Goal: Information Seeking & Learning: Learn about a topic

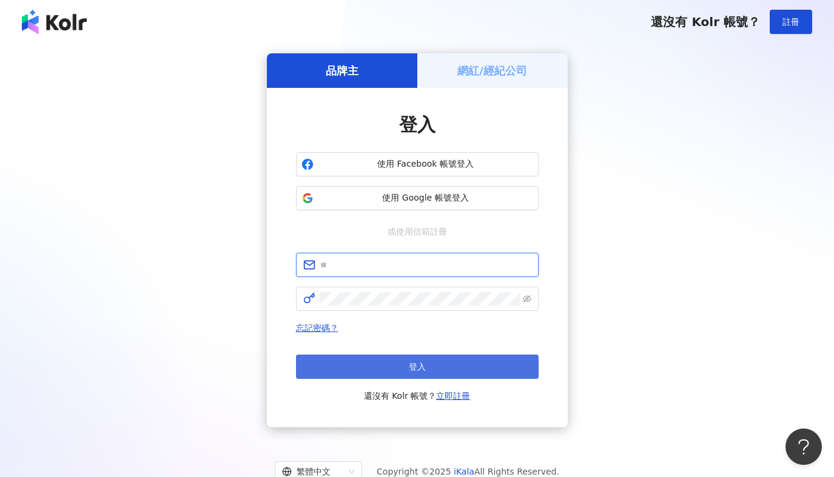
type input "**********"
click at [425, 362] on span "登入" at bounding box center [417, 367] width 17 height 10
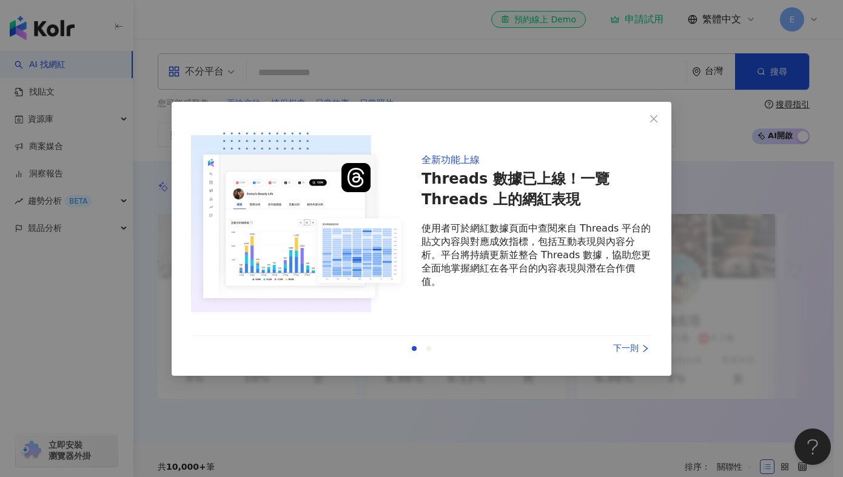
drag, startPoint x: 656, startPoint y: 110, endPoint x: 574, endPoint y: 110, distance: 81.9
click at [656, 110] on button "Close" at bounding box center [654, 119] width 24 height 24
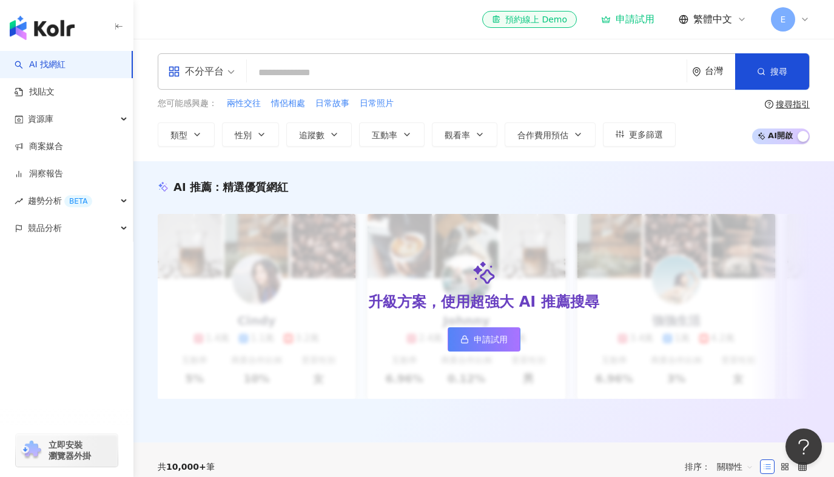
click at [563, 81] on input "search" at bounding box center [467, 72] width 430 height 23
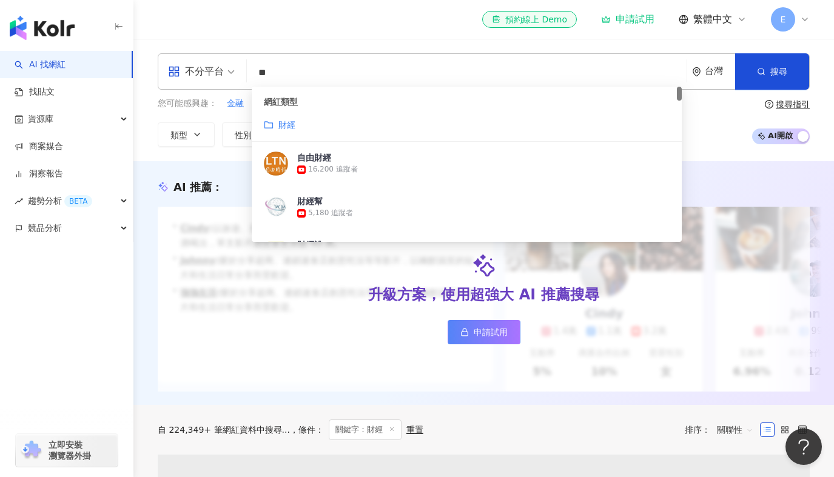
click at [311, 132] on div "網紅類型 財經" at bounding box center [467, 114] width 430 height 55
click at [284, 123] on mark "財經" at bounding box center [286, 125] width 17 height 10
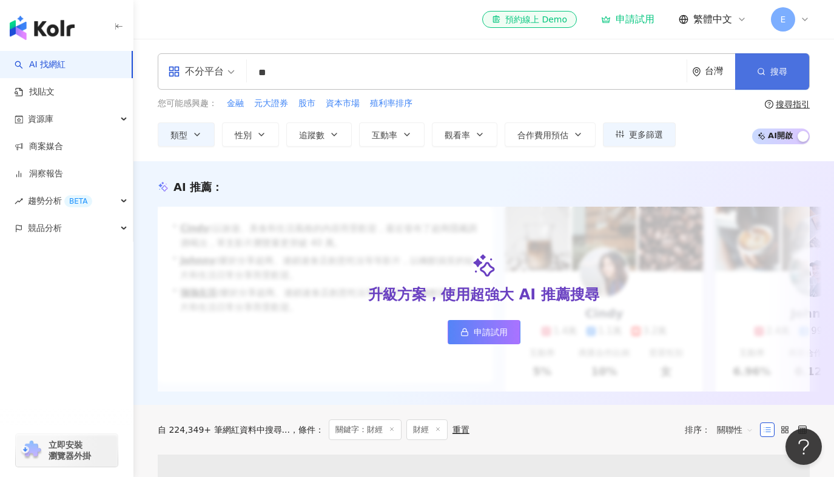
type input "**"
click at [762, 73] on icon "button" at bounding box center [761, 71] width 8 height 8
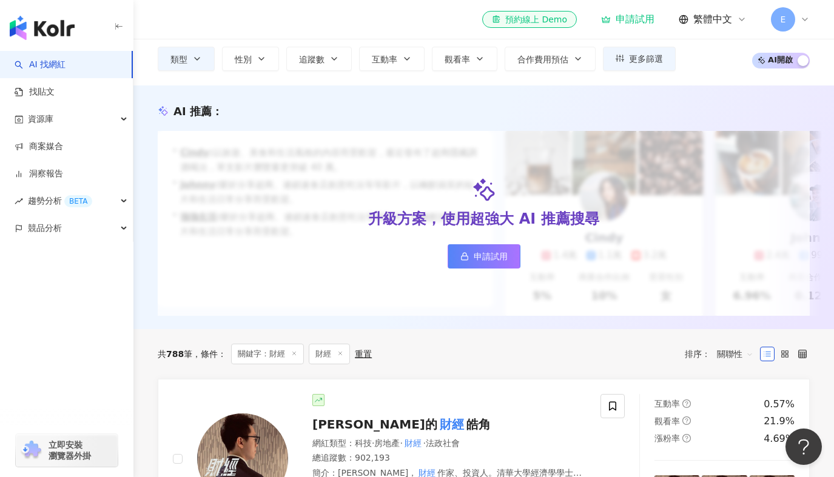
scroll to position [61, 0]
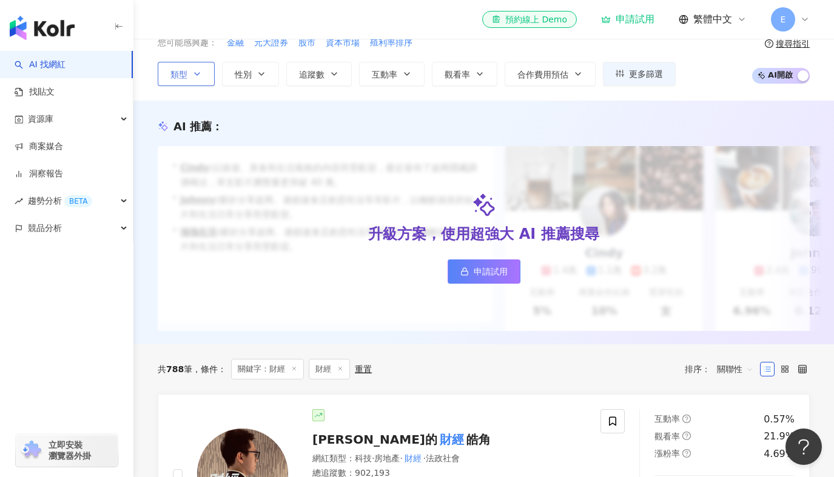
click at [194, 78] on icon "button" at bounding box center [197, 74] width 10 height 10
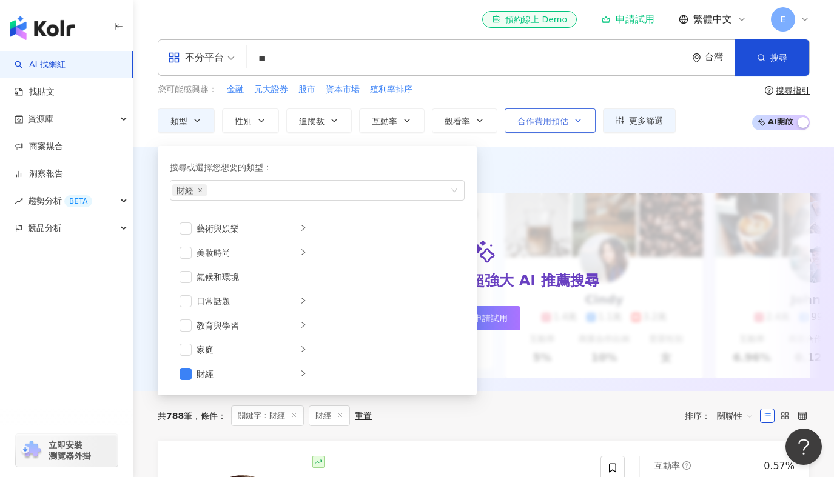
scroll to position [0, 0]
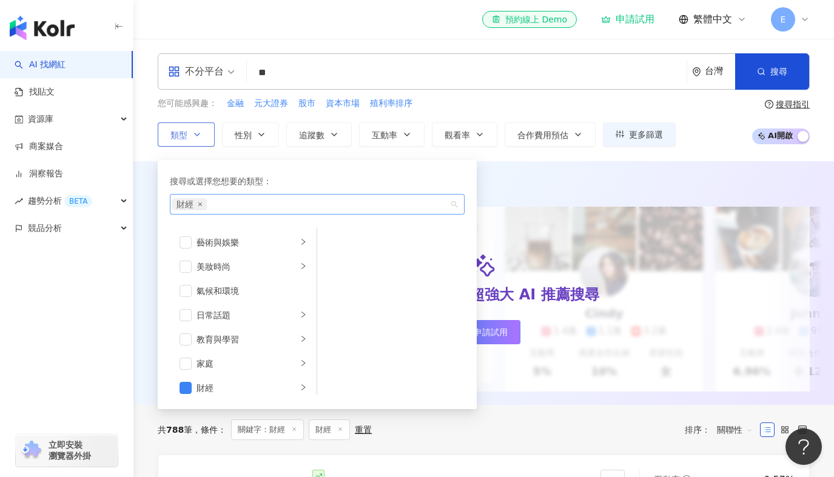
click at [199, 205] on icon "close" at bounding box center [200, 204] width 5 height 5
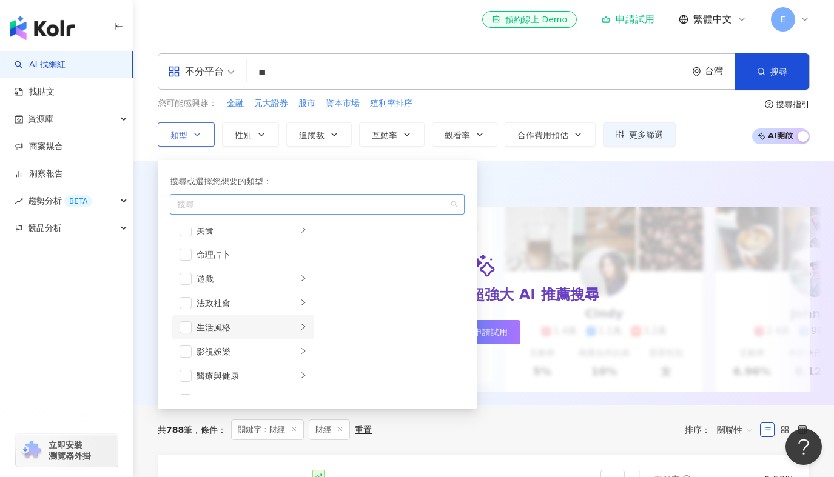
scroll to position [121, 0]
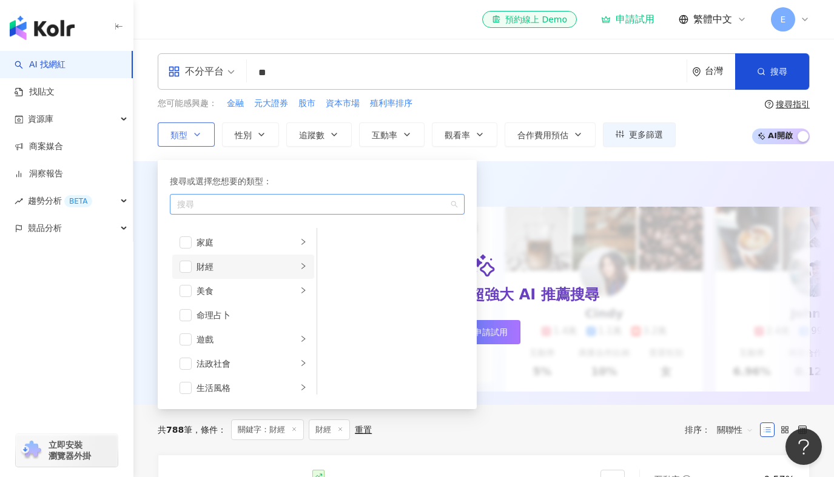
click at [289, 266] on li "財經" at bounding box center [243, 267] width 142 height 24
click at [342, 238] on li "投資" at bounding box center [391, 242] width 143 height 24
click at [762, 70] on icon "button" at bounding box center [761, 71] width 8 height 8
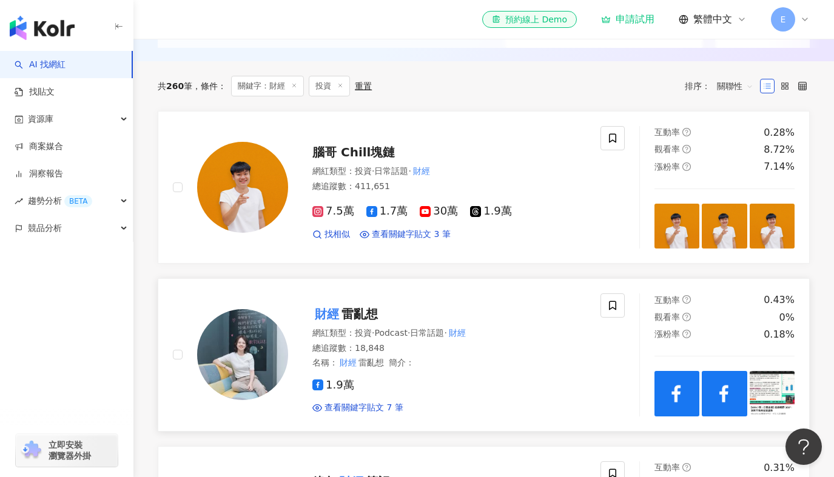
scroll to position [303, 0]
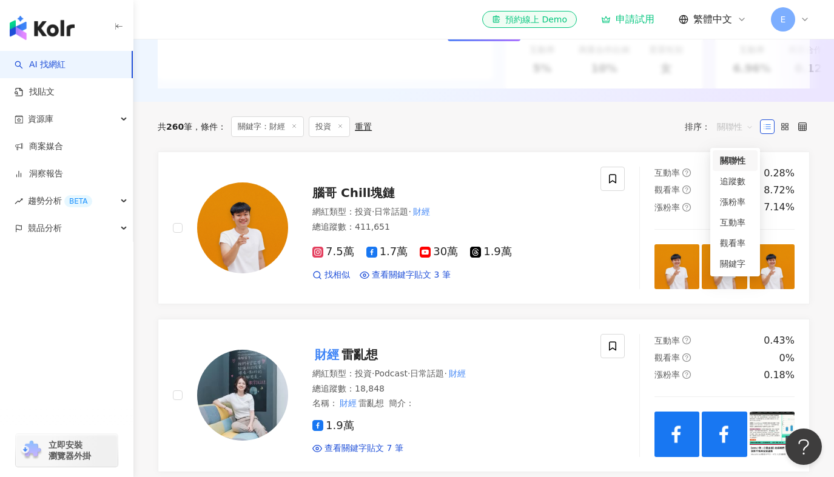
click at [739, 135] on span "關聯性" at bounding box center [735, 126] width 36 height 19
click at [735, 180] on div "追蹤數" at bounding box center [735, 181] width 30 height 13
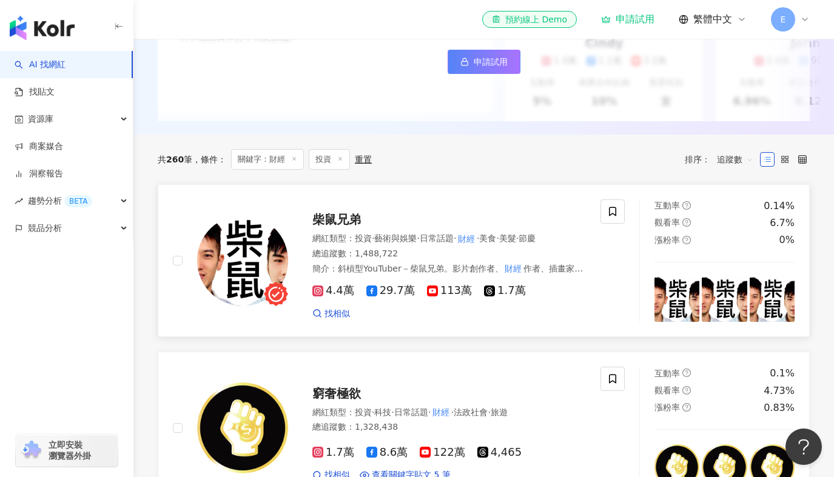
scroll to position [243, 0]
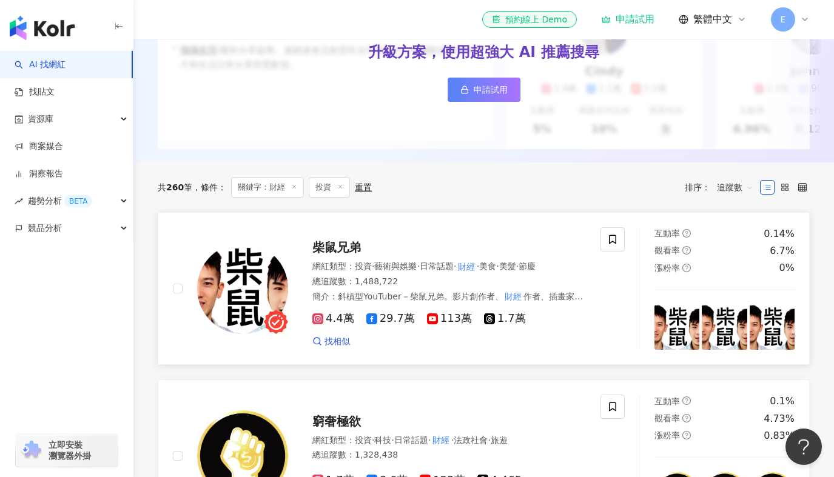
click at [341, 252] on span "柴鼠兄弟" at bounding box center [336, 247] width 49 height 15
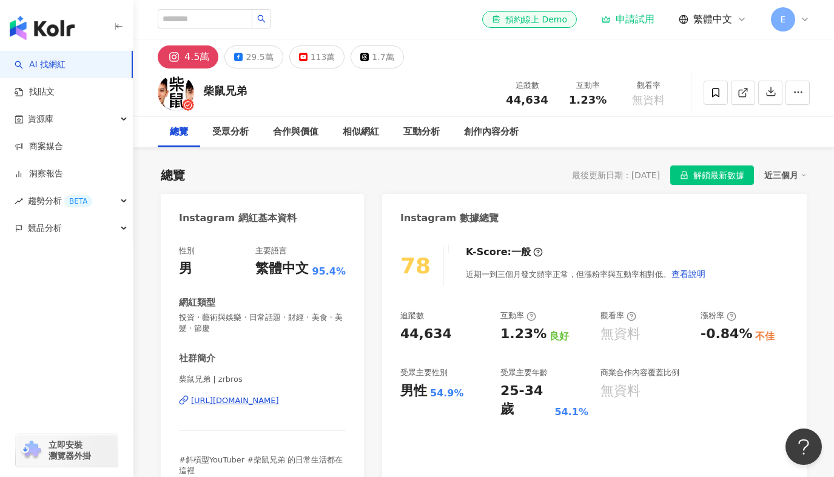
click at [177, 89] on img at bounding box center [176, 93] width 36 height 36
drag, startPoint x: 250, startPoint y: 92, endPoint x: 200, endPoint y: 90, distance: 49.8
click at [200, 90] on div "柴鼠兄弟 追蹤數 44,634 互動率 1.23% 觀看率 無資料" at bounding box center [483, 93] width 701 height 48
copy div "柴鼠兄弟"
